Goal: Information Seeking & Learning: Understand process/instructions

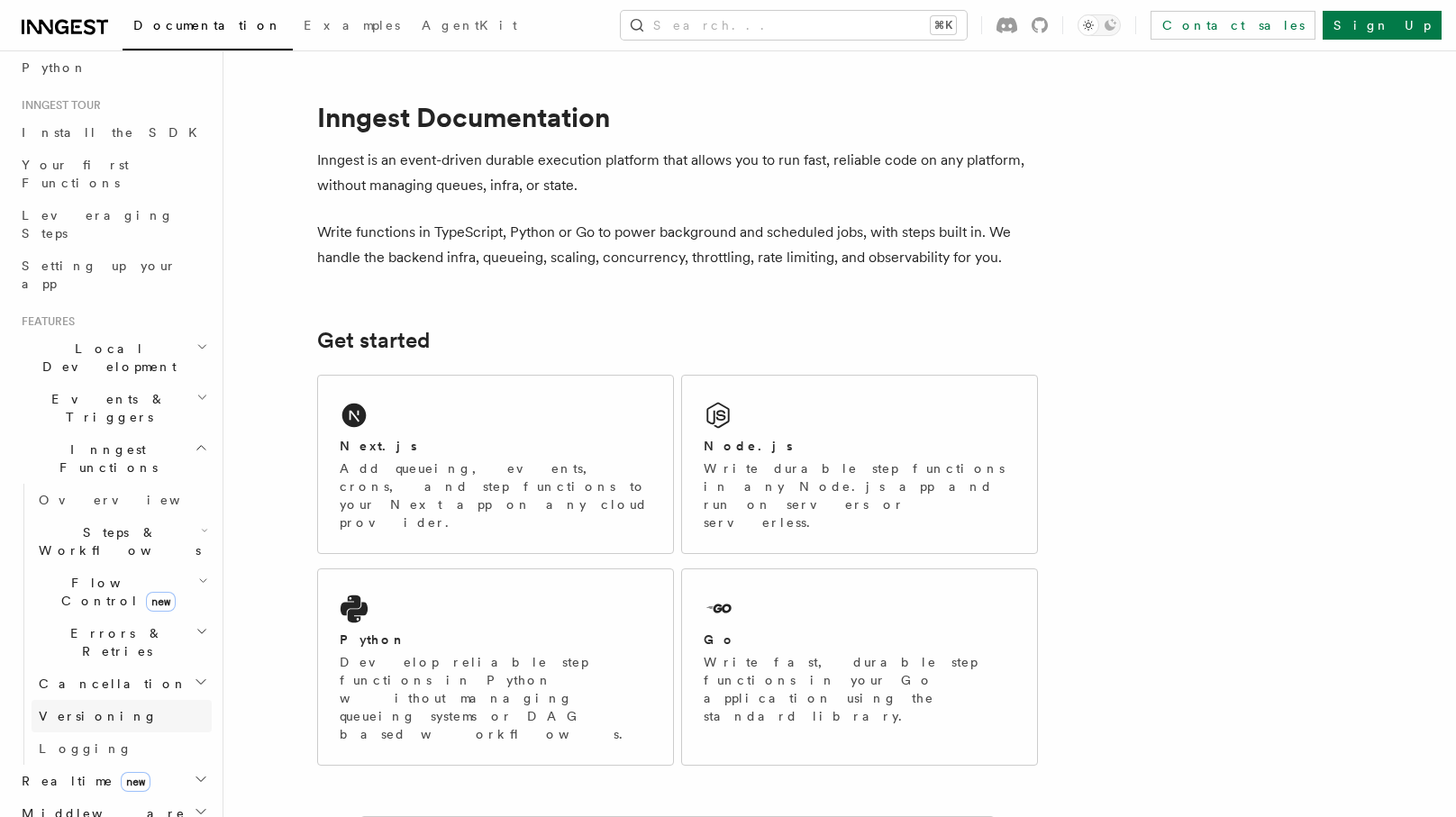
scroll to position [148, 0]
click at [109, 569] on span "Flow Control new" at bounding box center [114, 587] width 166 height 36
click at [122, 690] on span "Concurrency" at bounding box center [115, 696] width 119 height 14
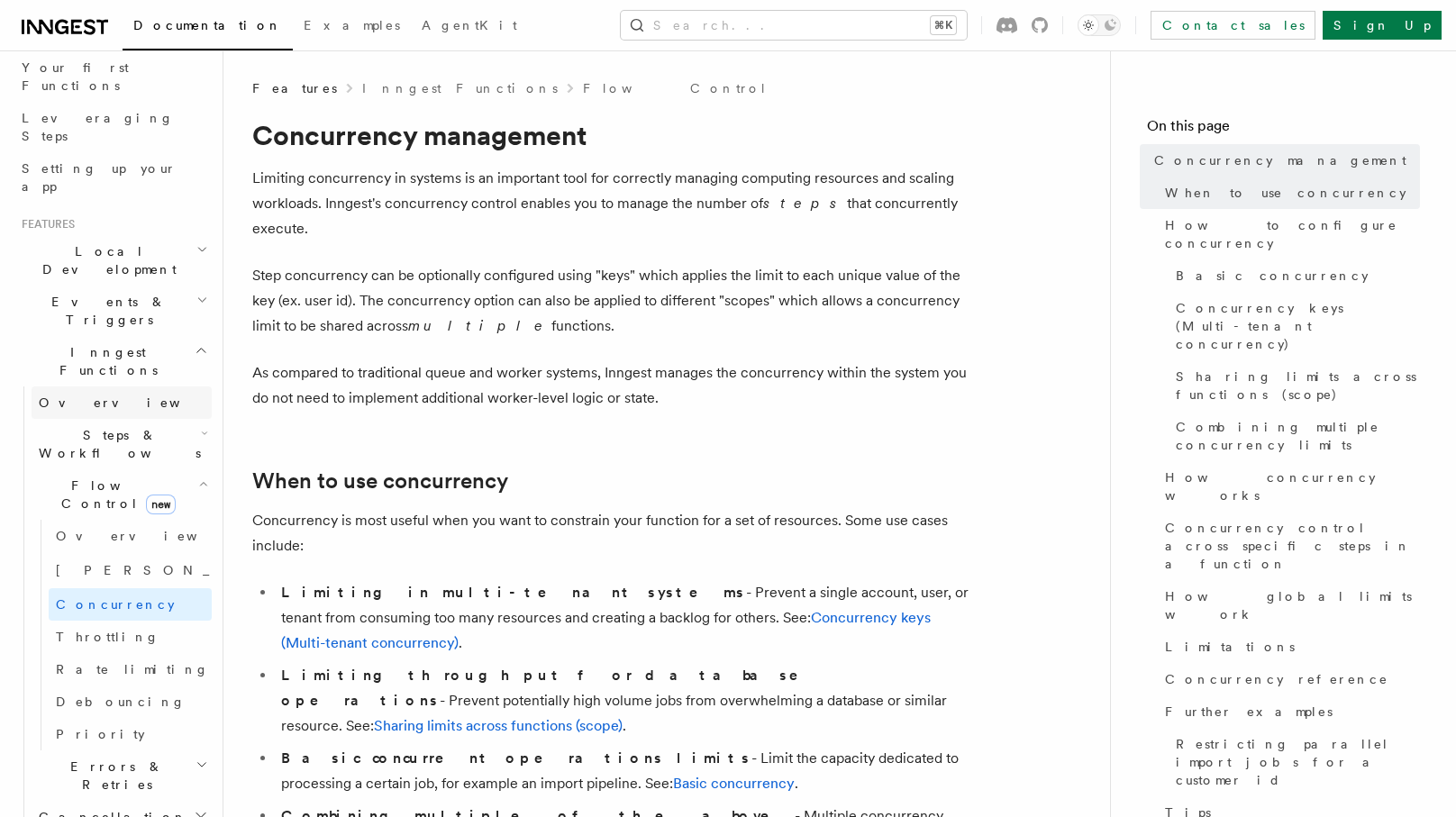
scroll to position [249, 0]
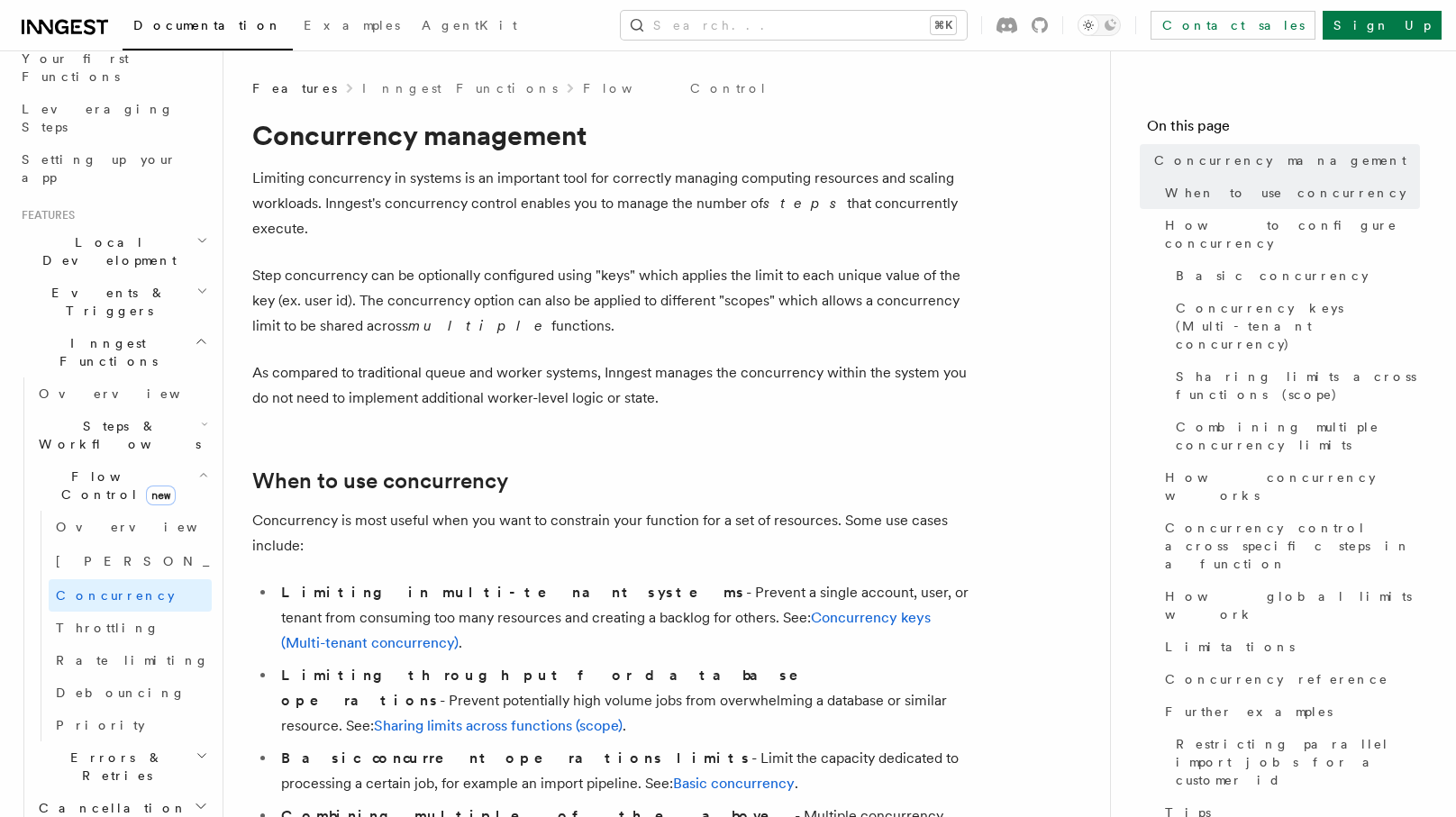
click at [149, 410] on h2 "Steps & Workflows" at bounding box center [121, 435] width 180 height 50
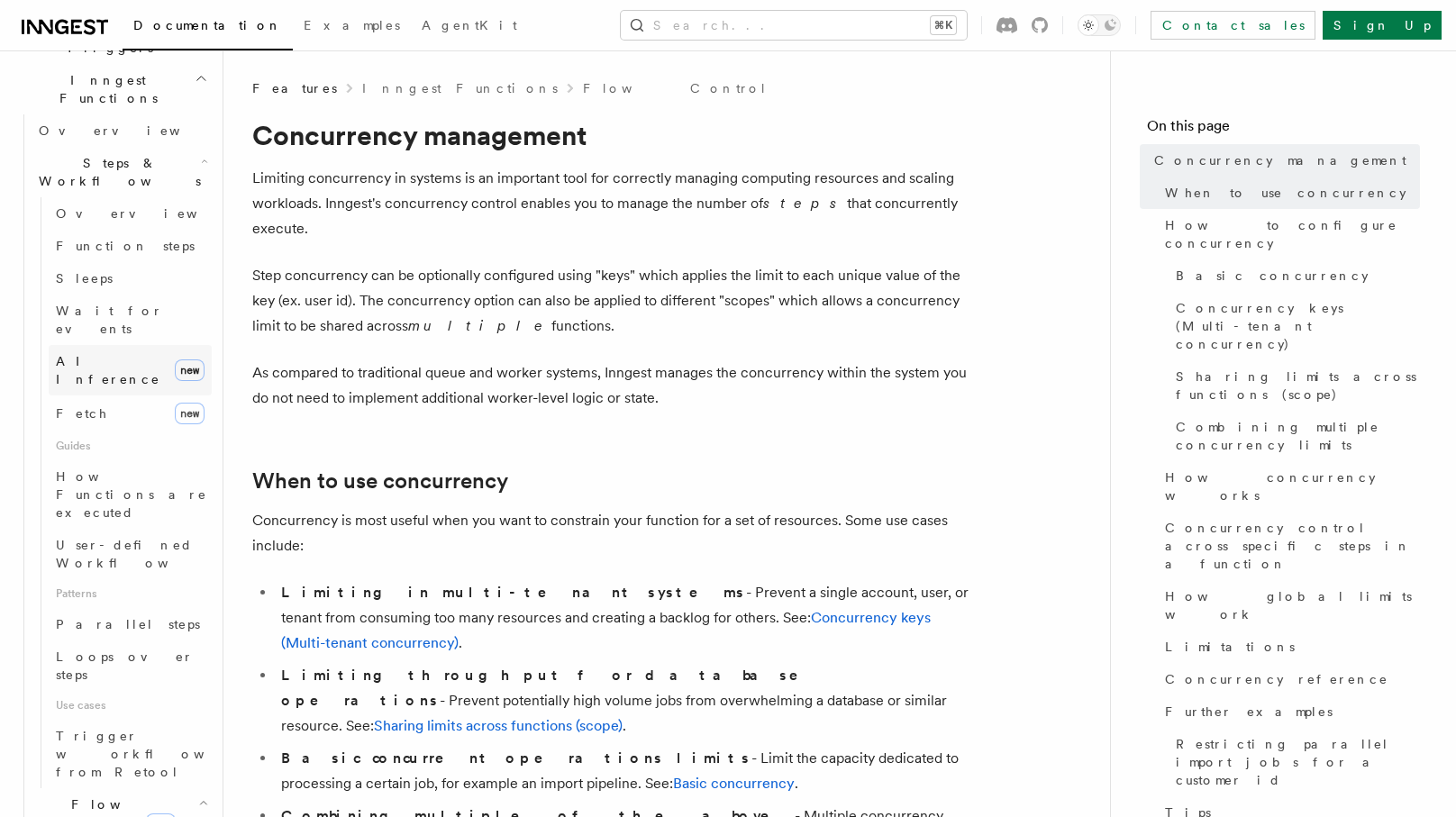
scroll to position [519, 0]
click at [120, 609] on span "Parallel steps" at bounding box center [128, 617] width 145 height 18
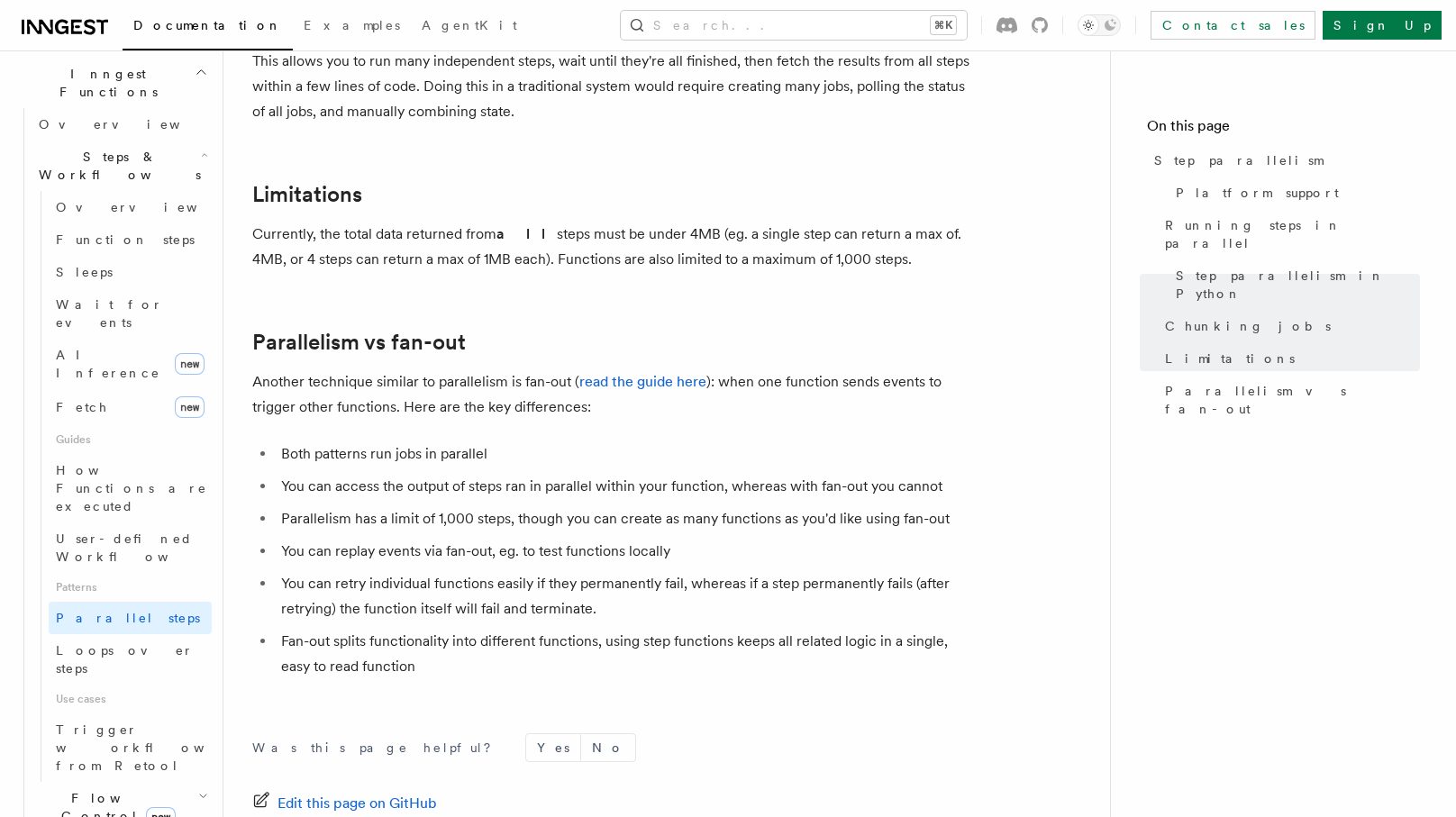
scroll to position [3067, 0]
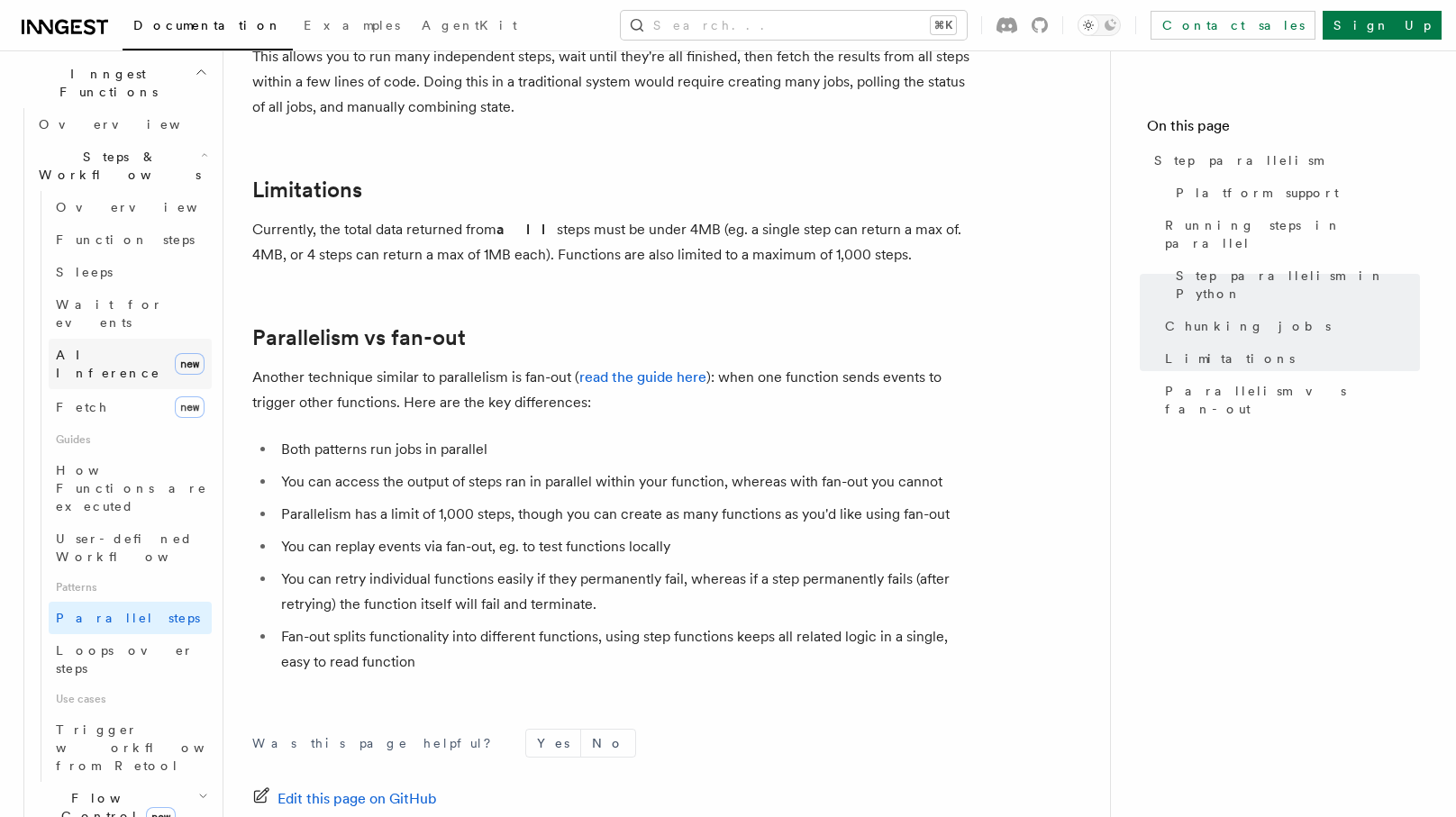
click at [146, 339] on link "AI Inference new" at bounding box center [129, 363] width 163 height 50
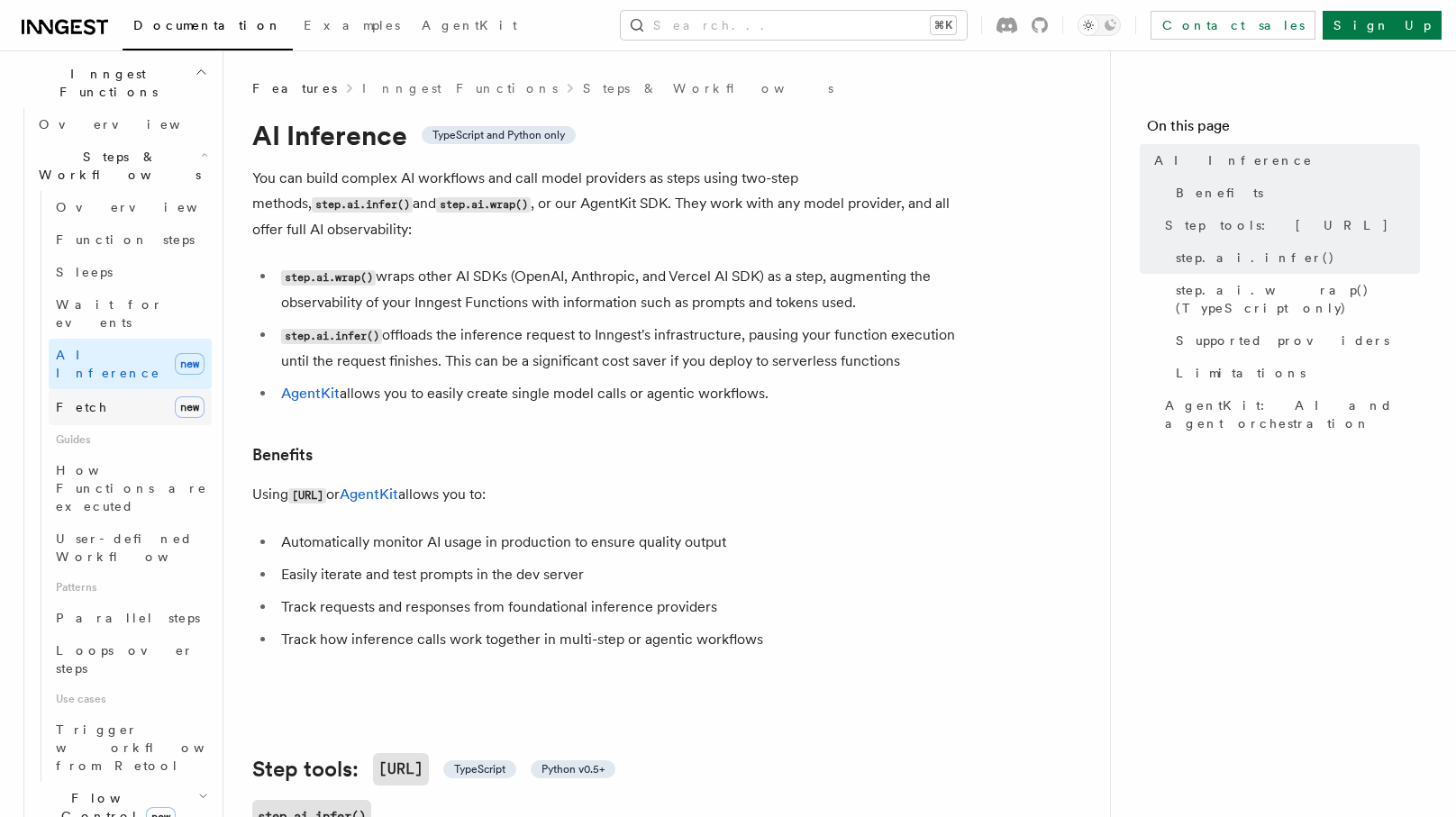
click at [140, 389] on link "Fetch new" at bounding box center [129, 407] width 163 height 36
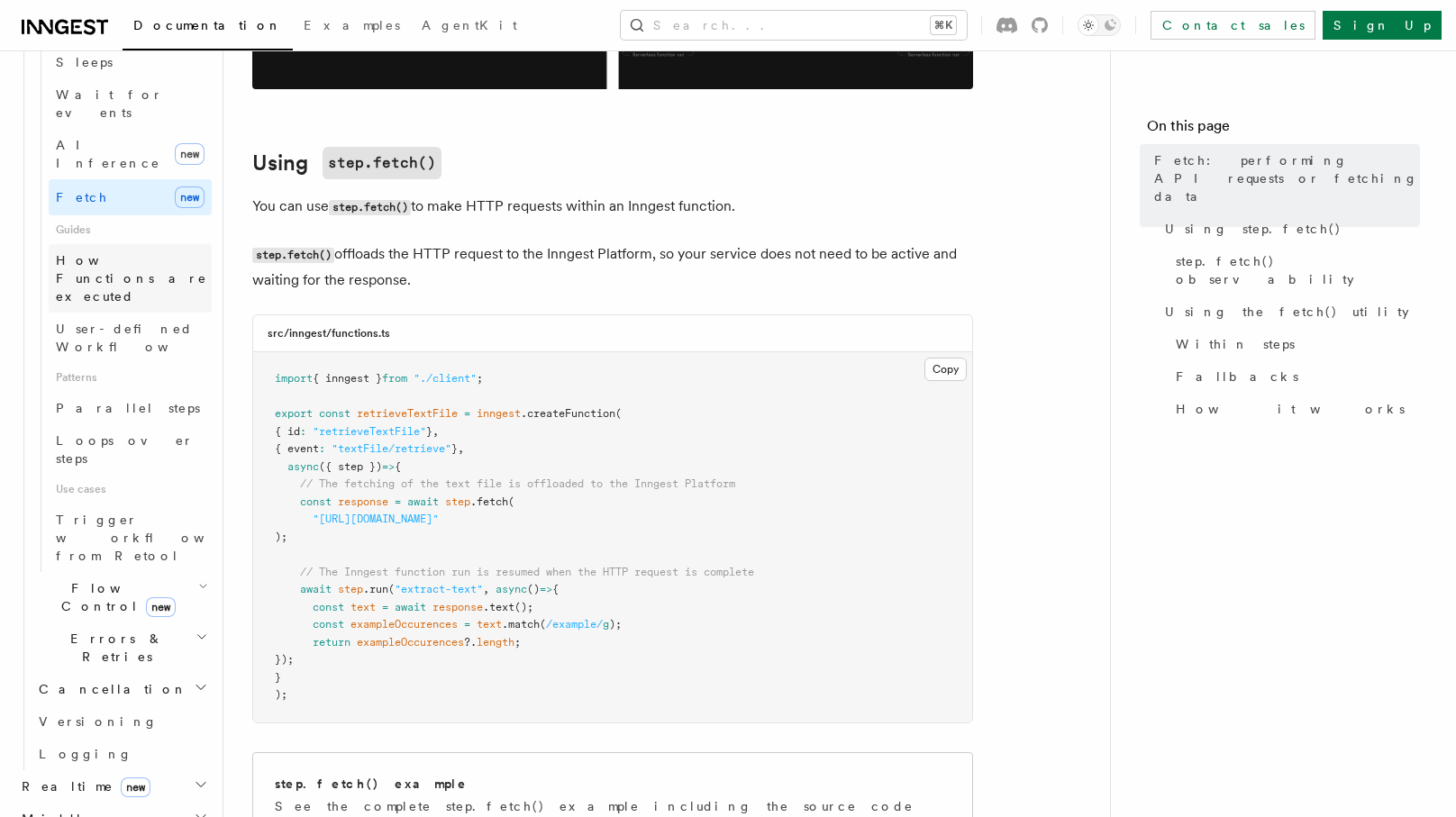
scroll to position [729, 0]
click at [96, 578] on span "Flow Control new" at bounding box center [114, 596] width 166 height 36
click at [123, 654] on link "[PERSON_NAME] new" at bounding box center [129, 672] width 163 height 36
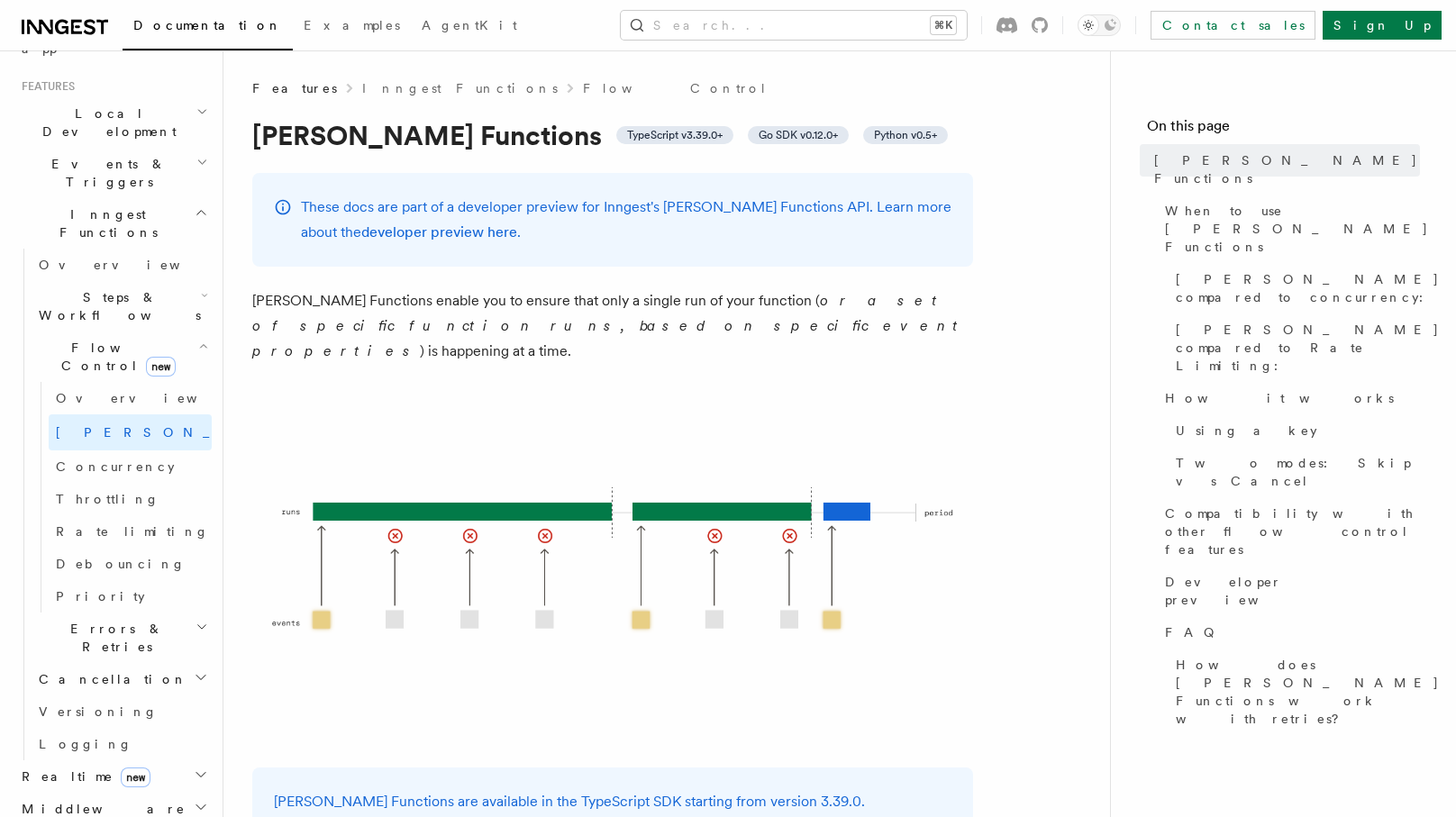
scroll to position [387, 0]
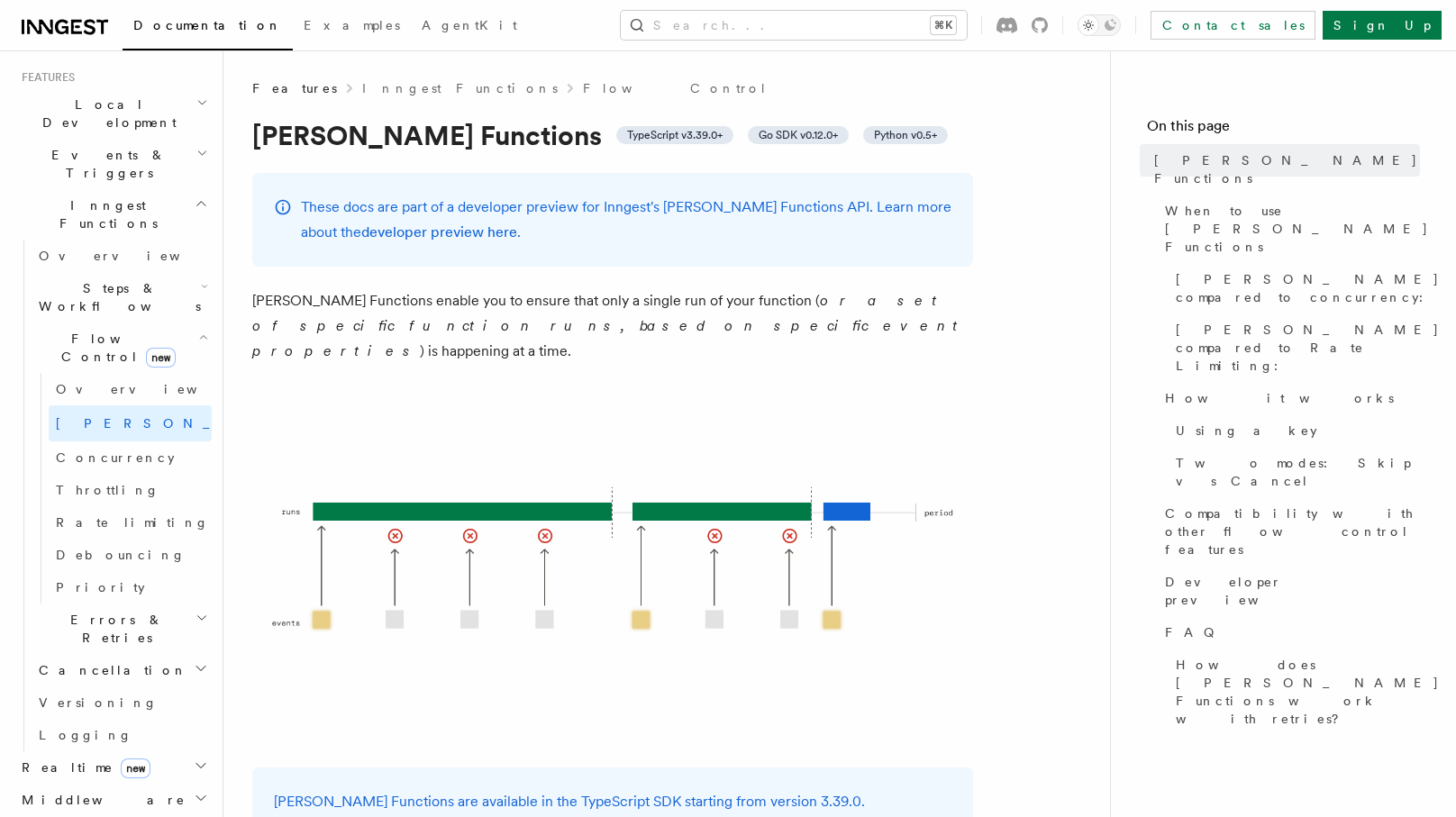
click at [123, 751] on h2 "Realtime new" at bounding box center [112, 768] width 197 height 32
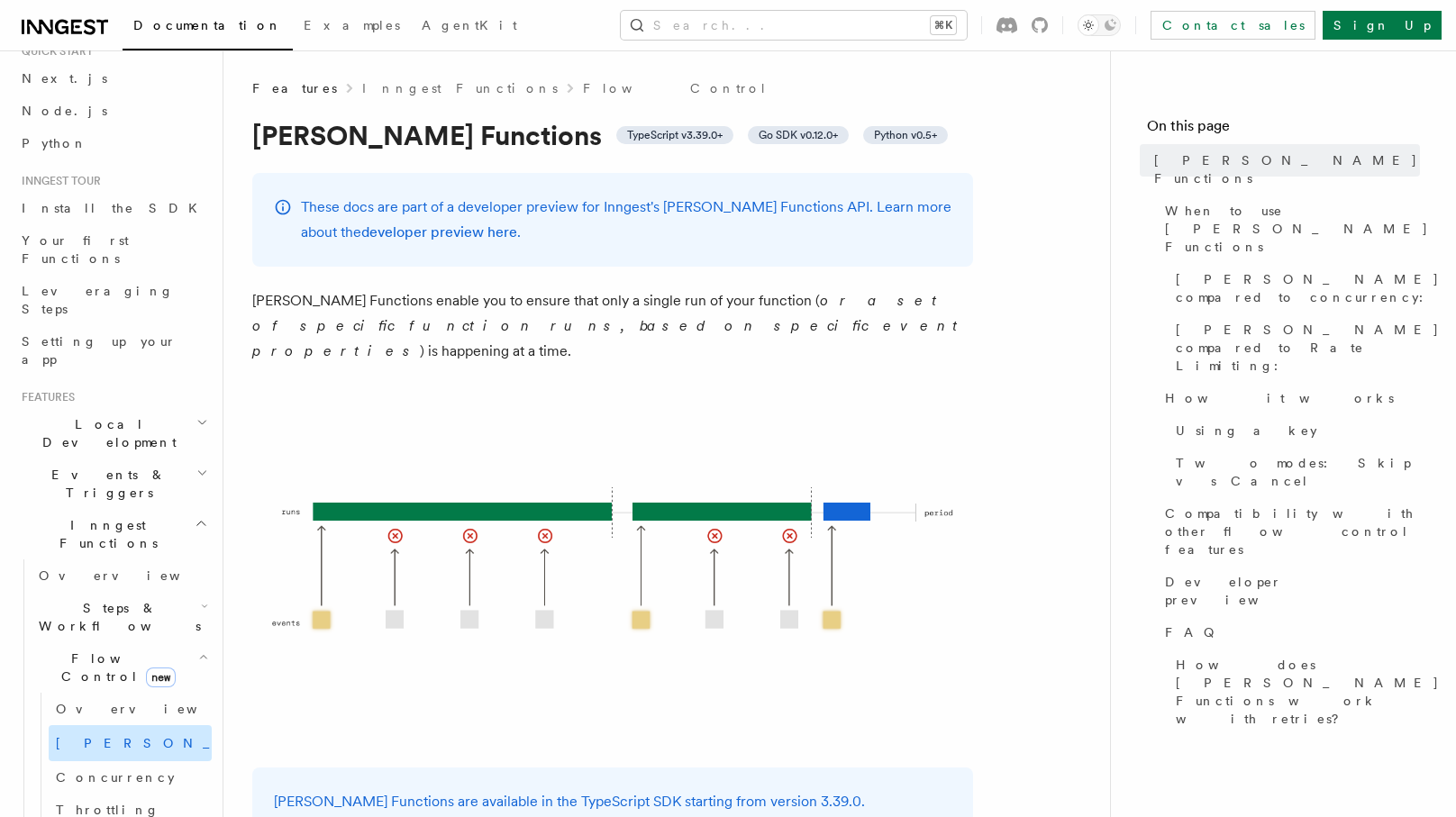
scroll to position [0, 0]
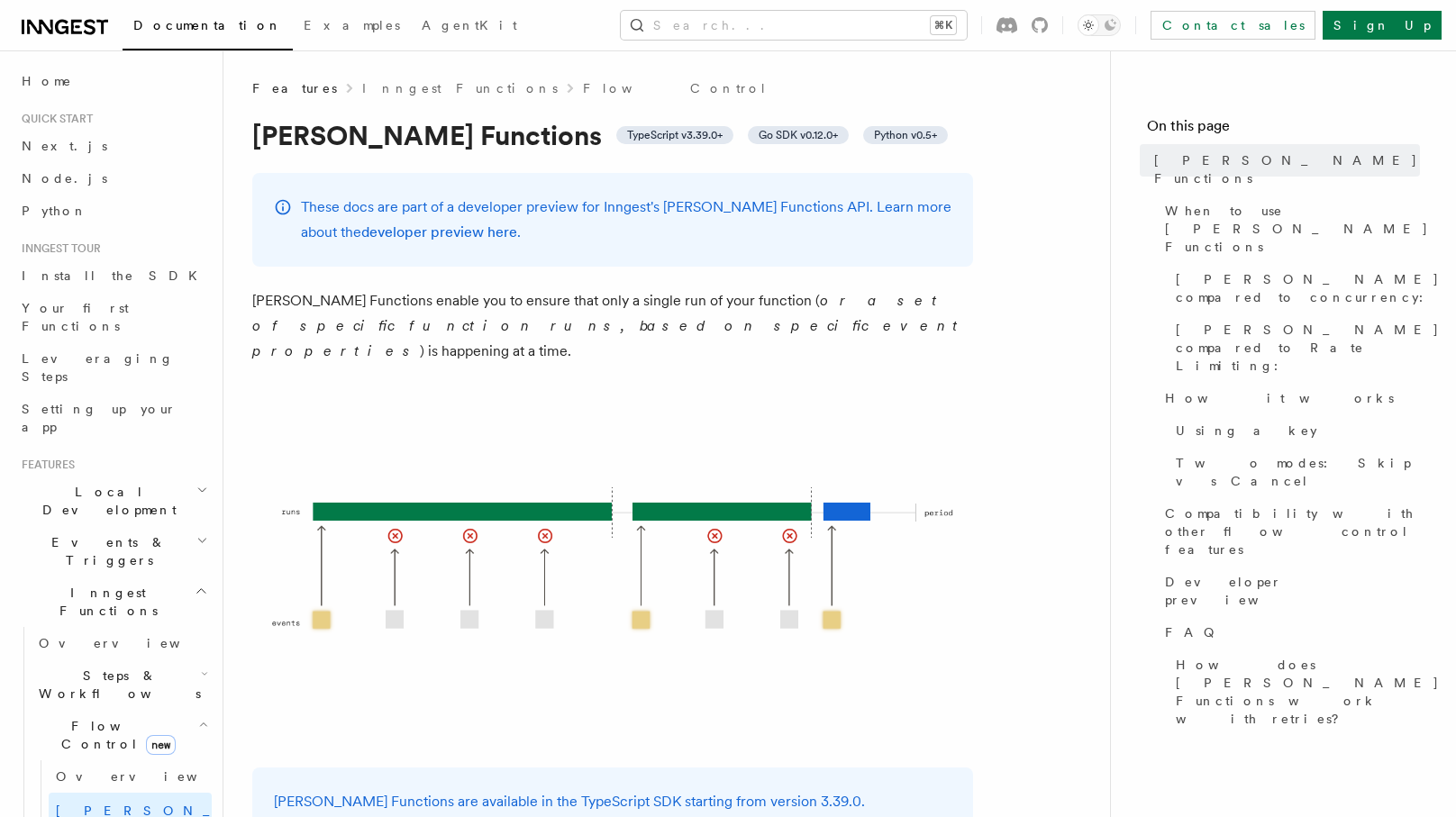
click at [146, 735] on span "new" at bounding box center [160, 745] width 29 height 20
click at [140, 526] on h2 "Events & Triggers" at bounding box center [112, 551] width 197 height 50
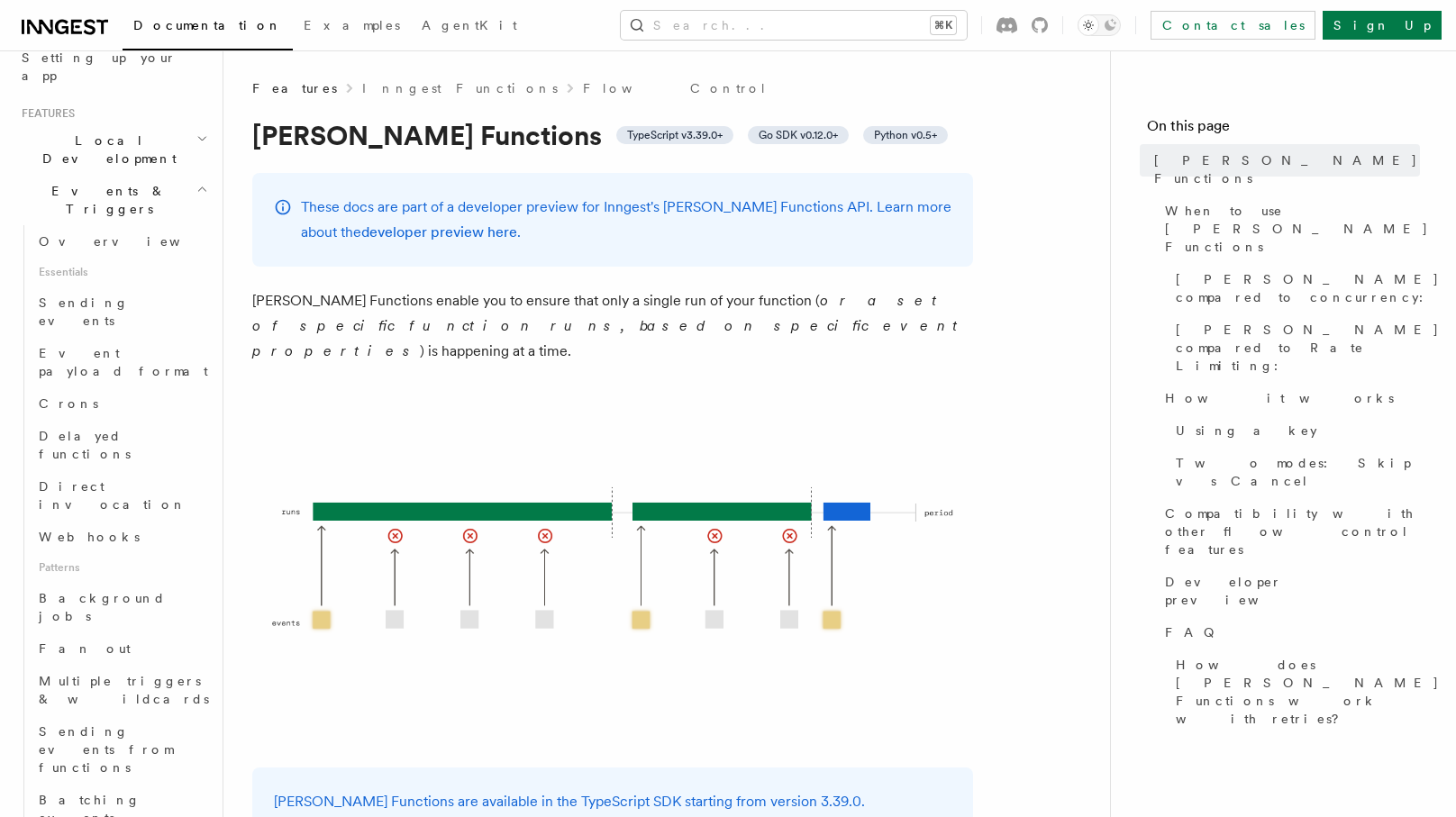
scroll to position [352, 0]
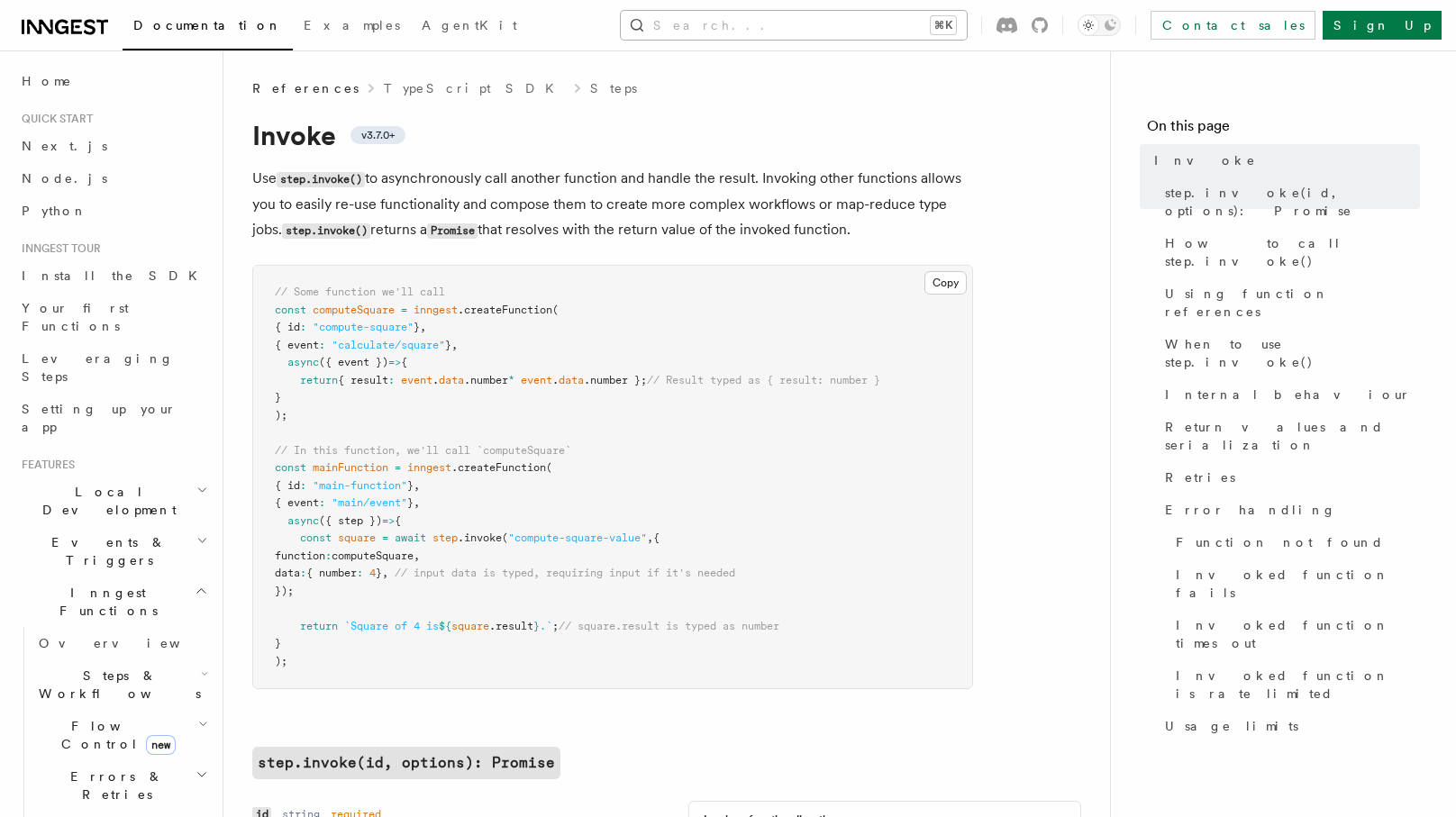
click at [838, 28] on button "Search... ⌘K" at bounding box center [794, 25] width 346 height 29
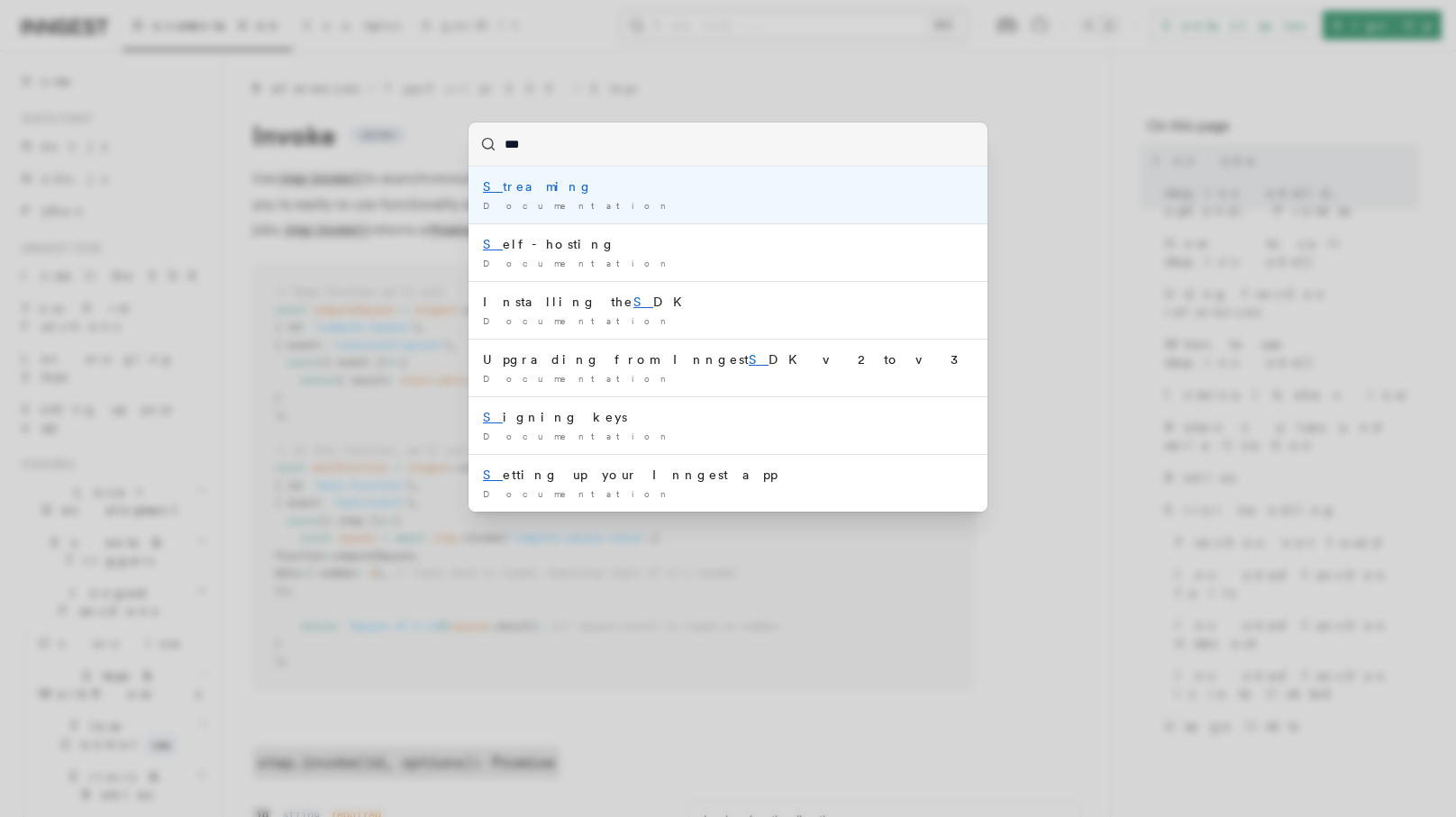
type input "****"
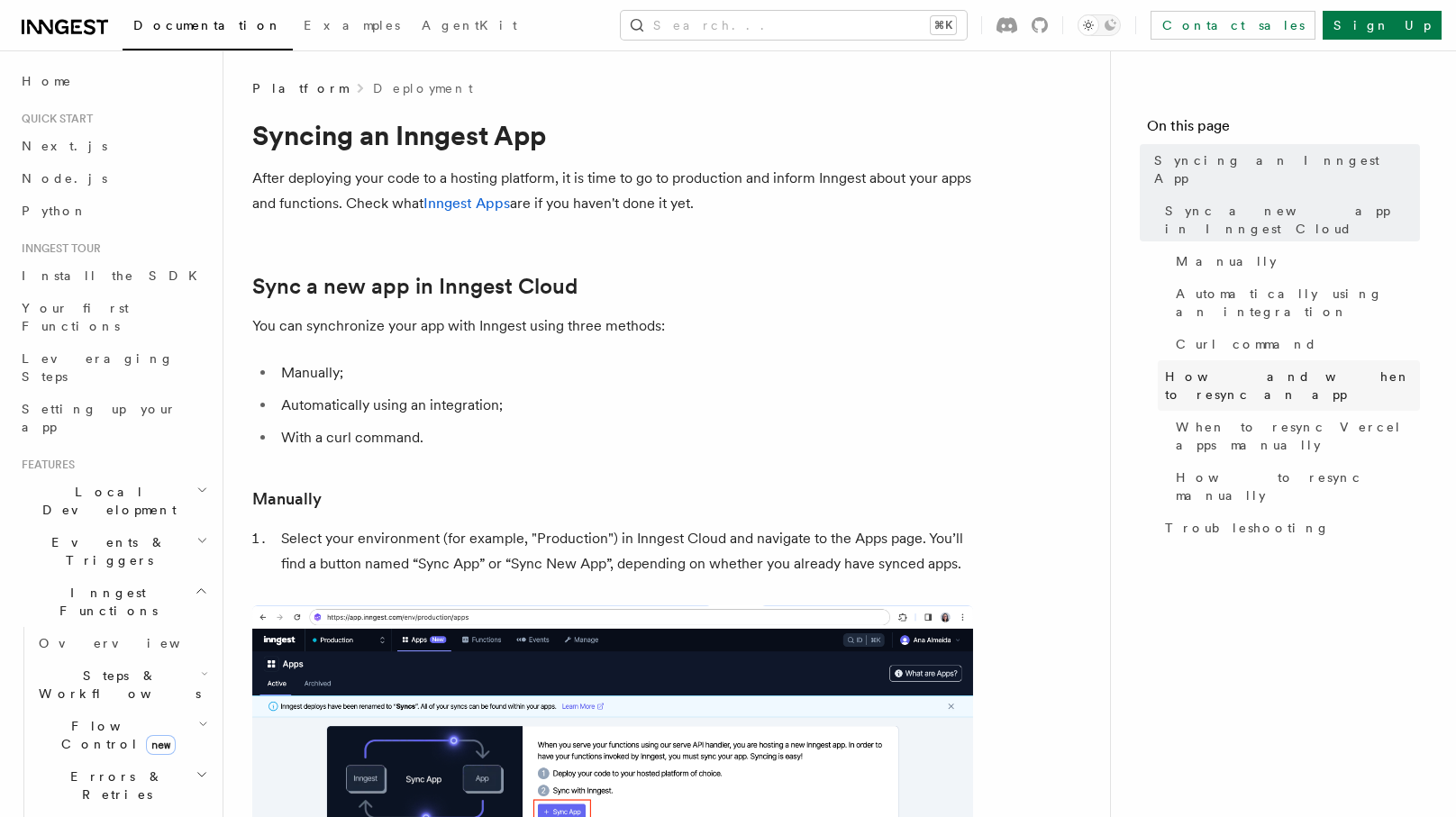
click at [1252, 367] on span "How and when to resync an app" at bounding box center [1292, 385] width 255 height 36
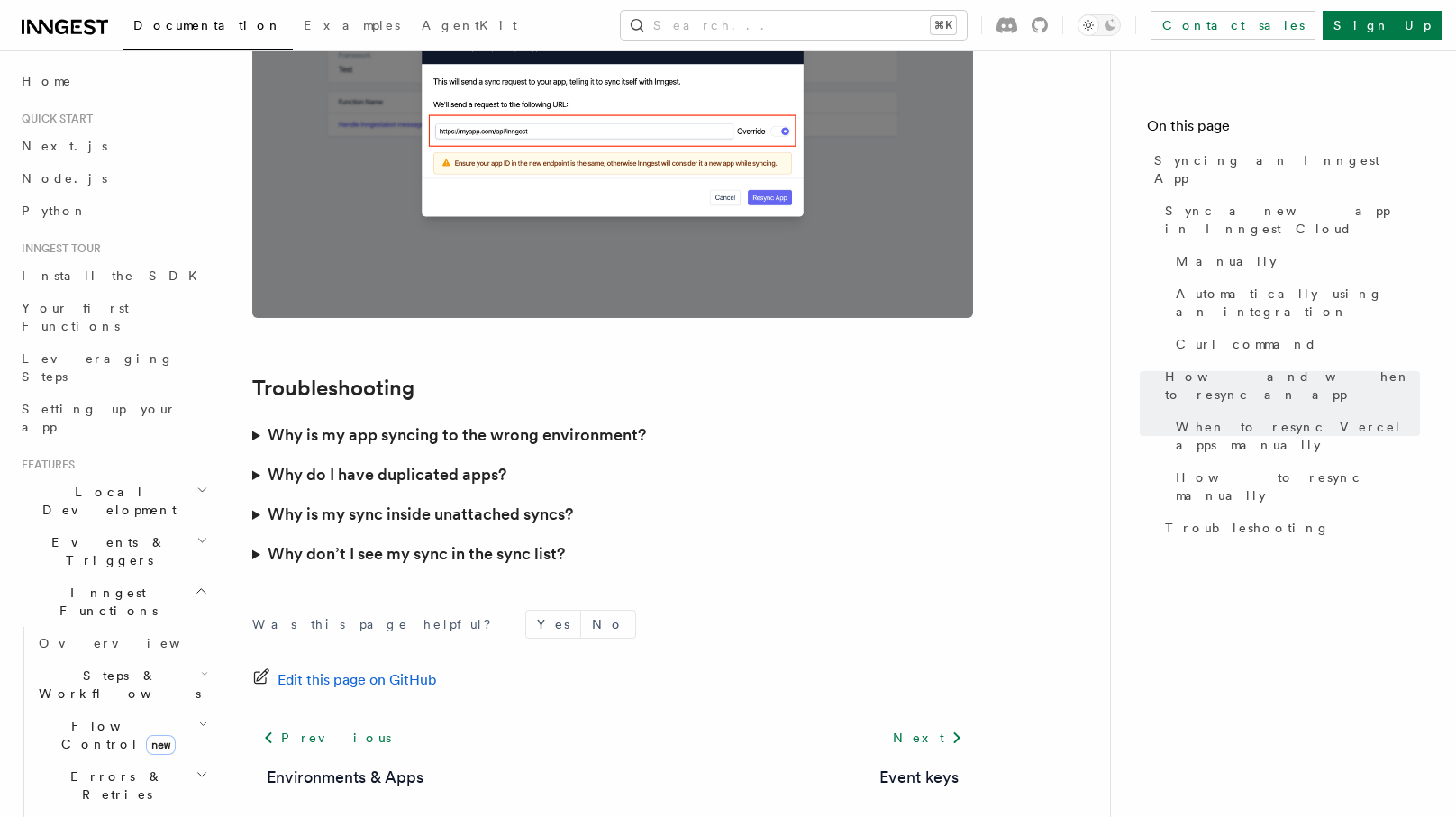
scroll to position [5165, 0]
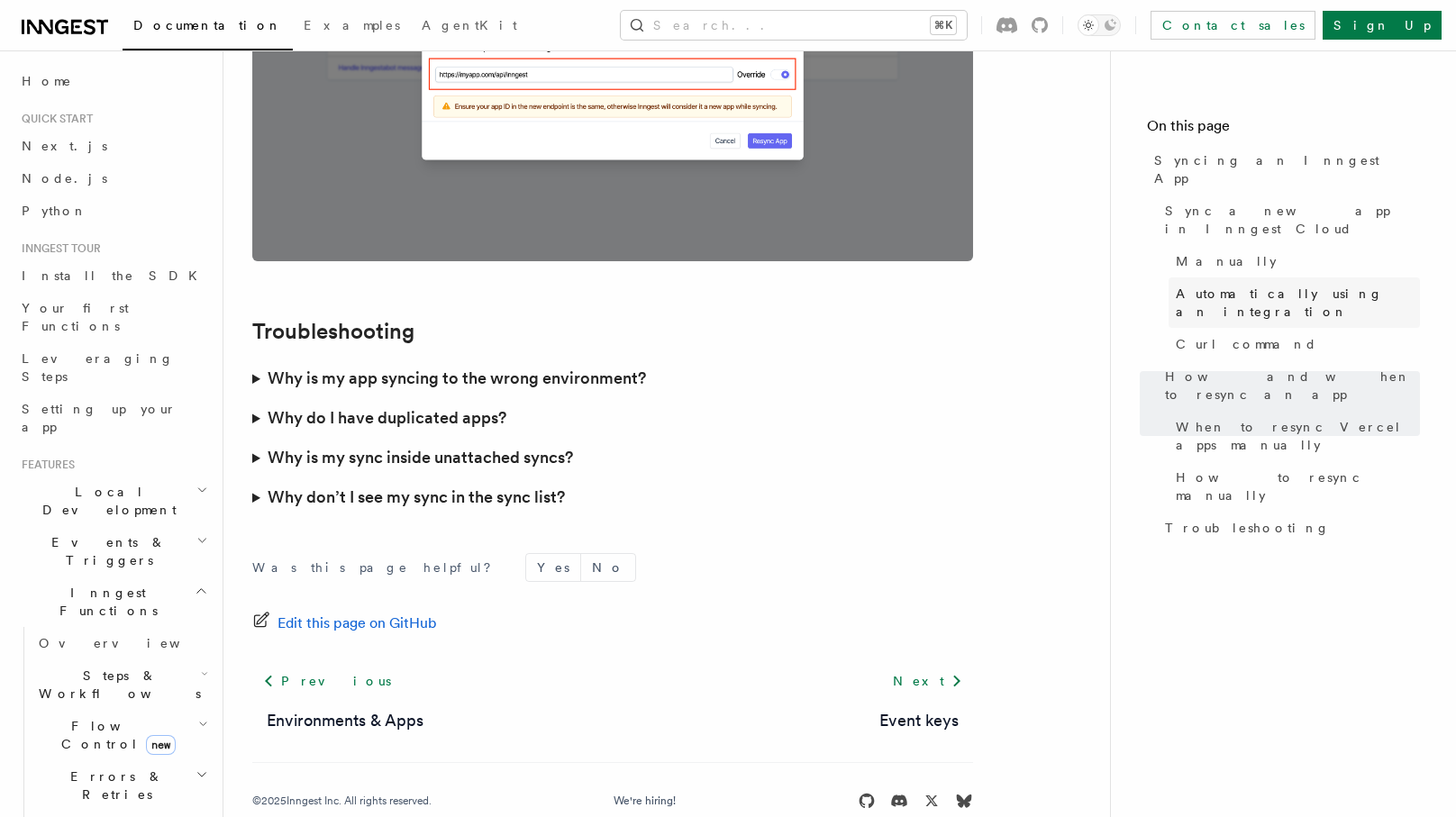
click at [1265, 284] on span "Automatically using an integration" at bounding box center [1297, 302] width 244 height 36
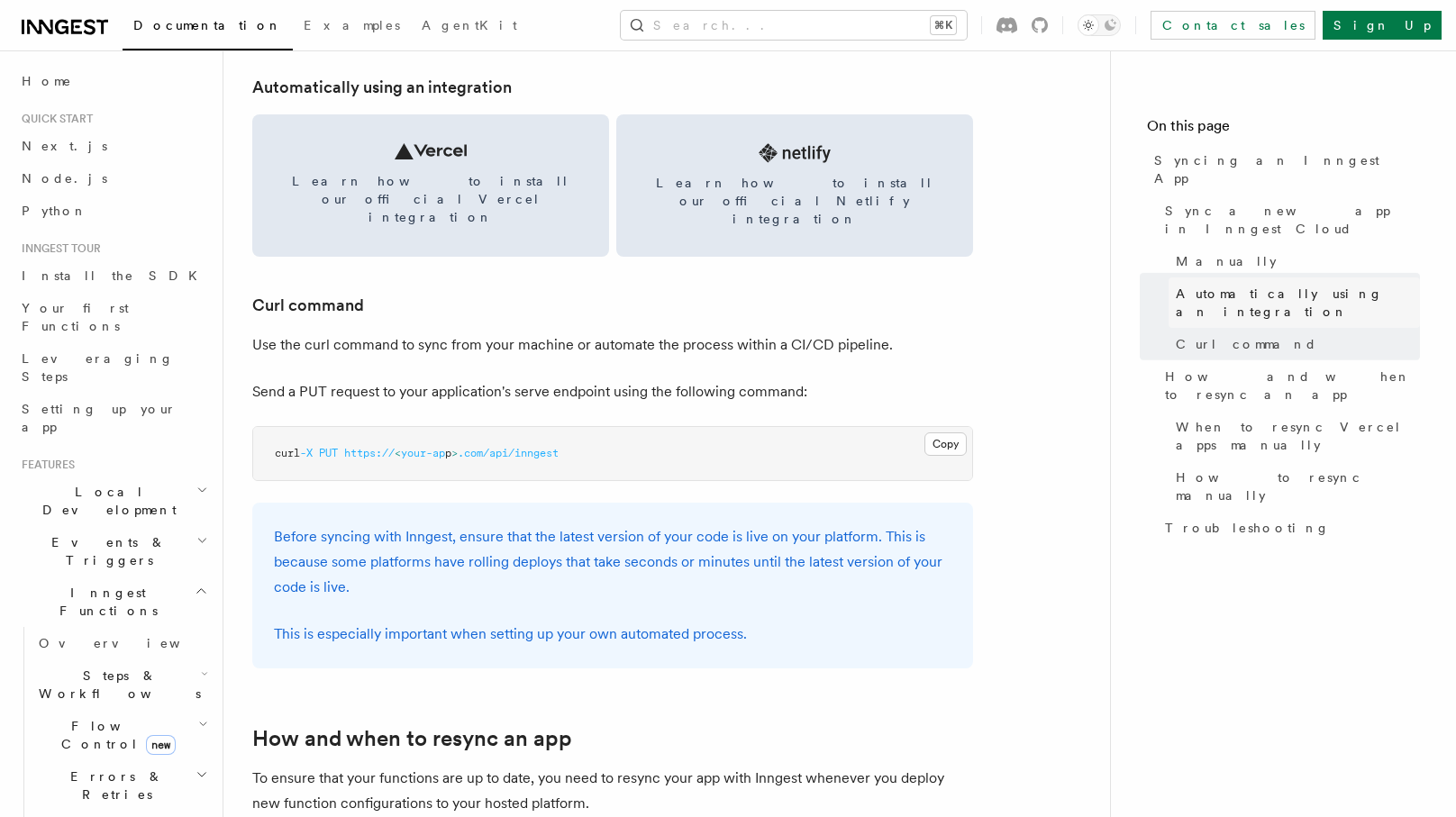
scroll to position [2501, 0]
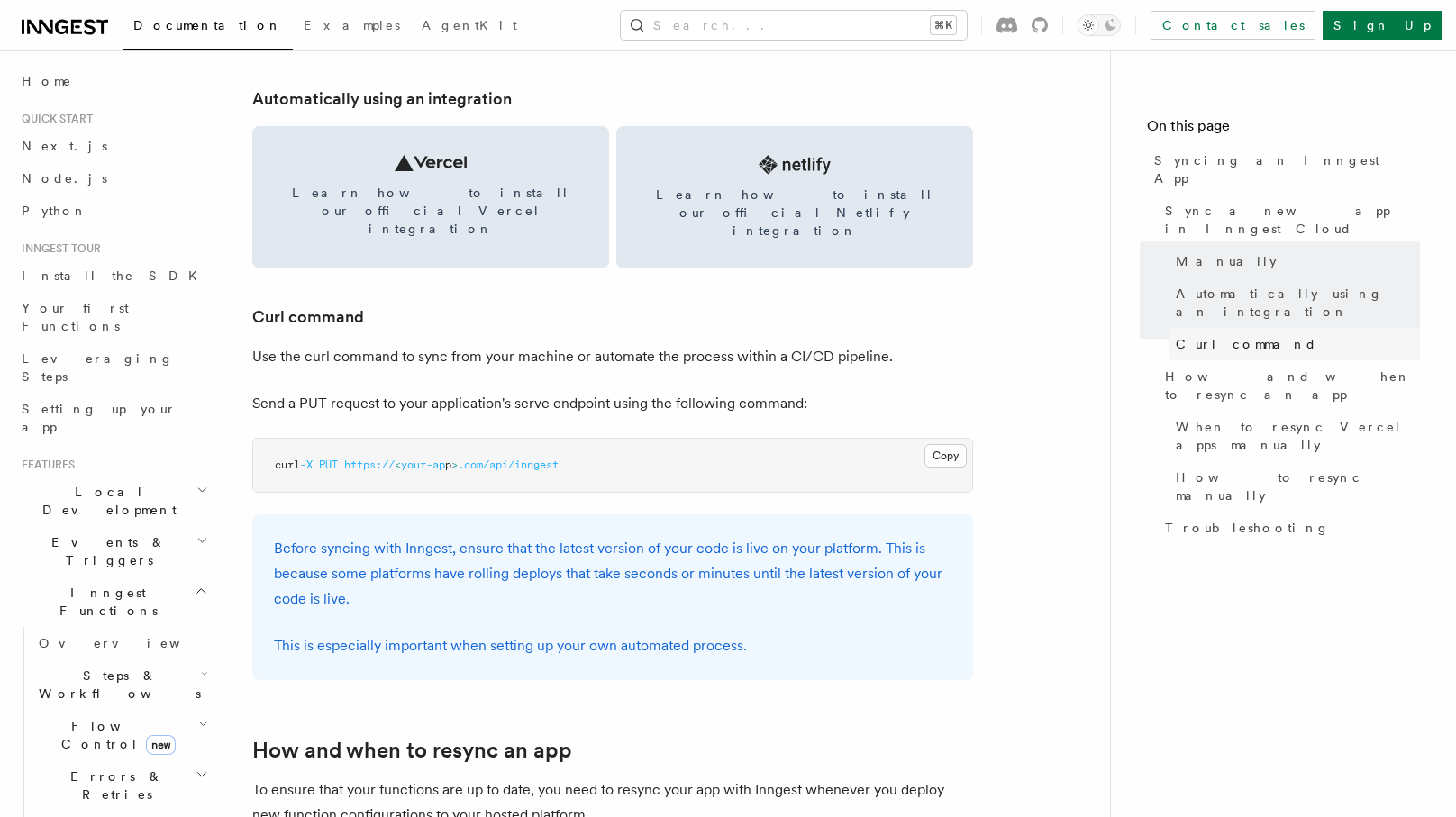
click at [1263, 328] on link "Curl command" at bounding box center [1294, 344] width 251 height 32
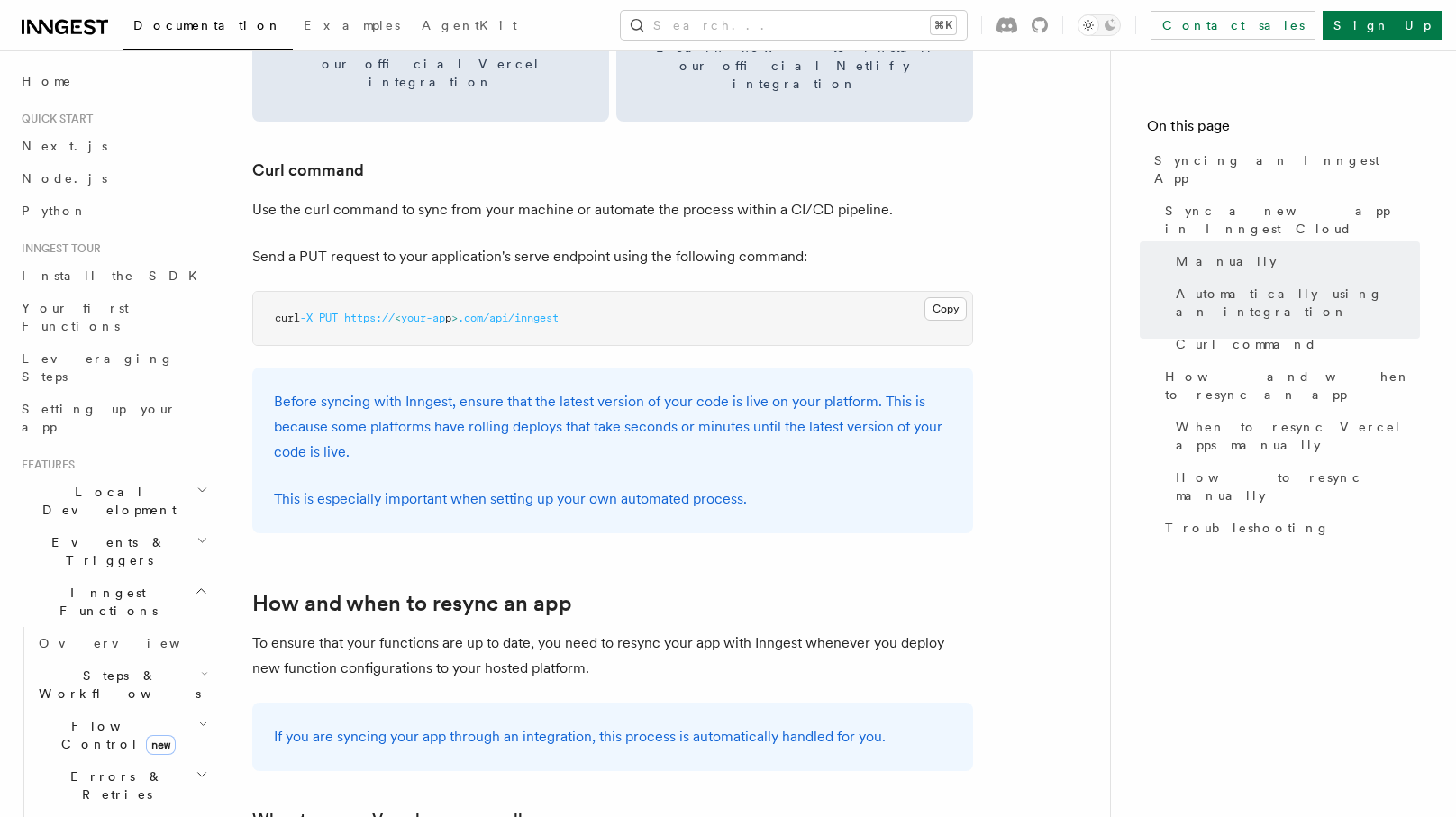
scroll to position [2684, 0]
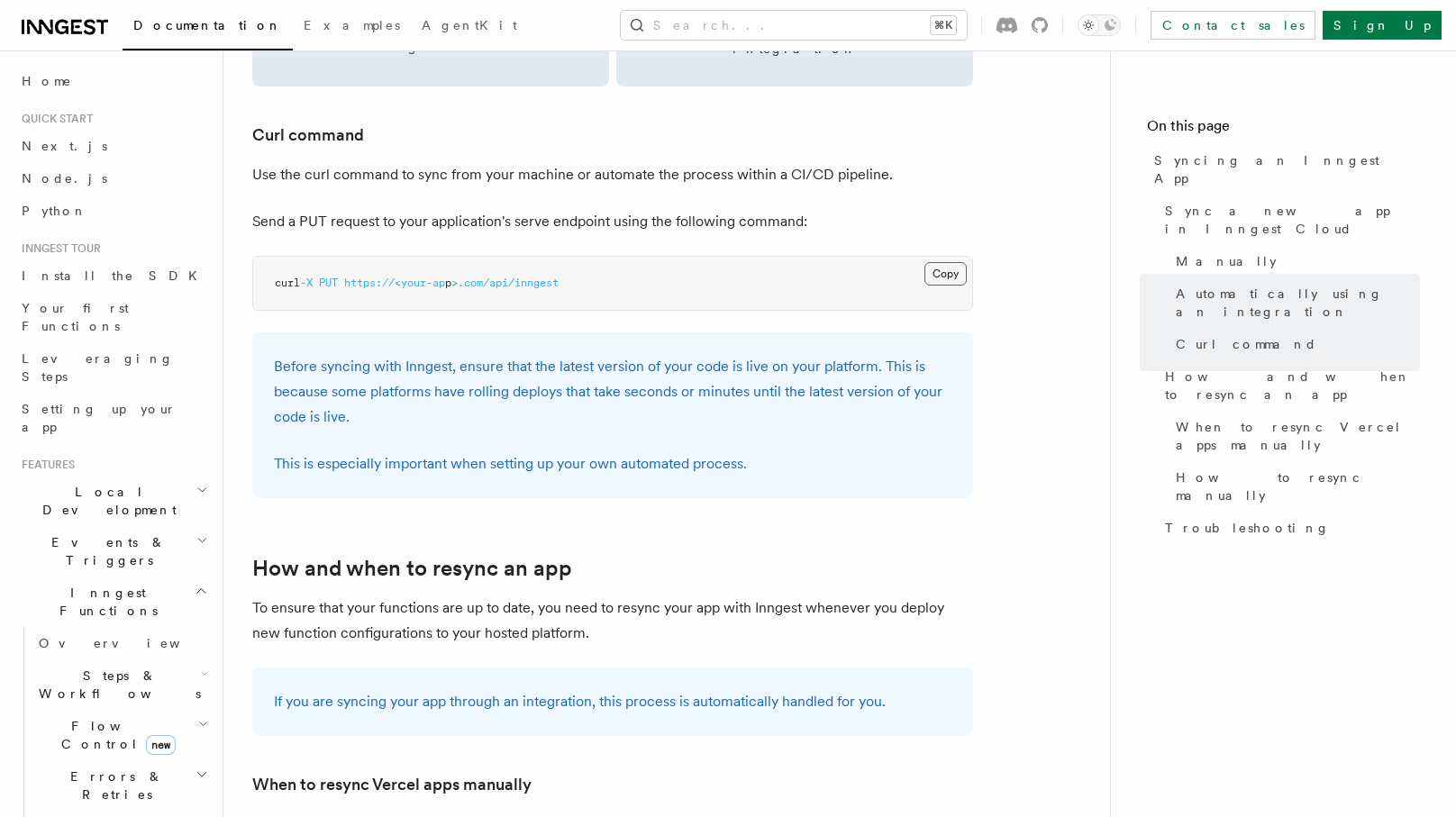
click at [946, 263] on button "Copy Copied" at bounding box center [945, 274] width 43 height 24
